Goal: Navigation & Orientation: Find specific page/section

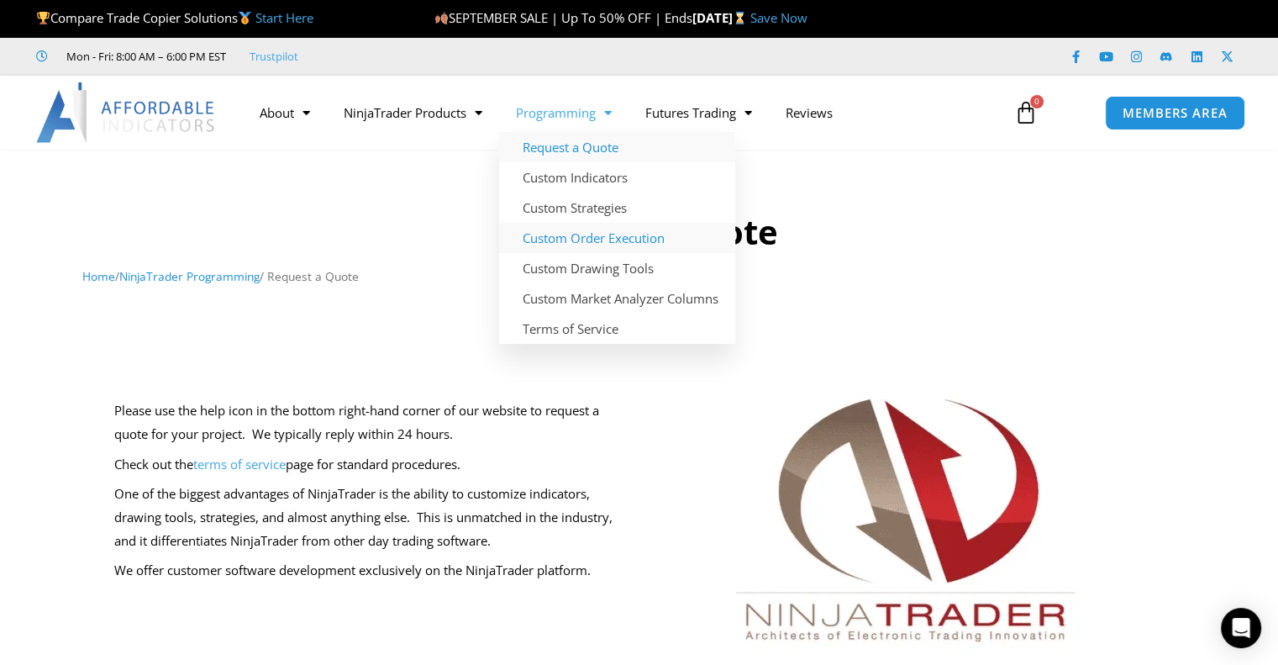
click at [574, 238] on link "Custom Order Execution" at bounding box center [617, 238] width 236 height 30
